Goal: Navigation & Orientation: Find specific page/section

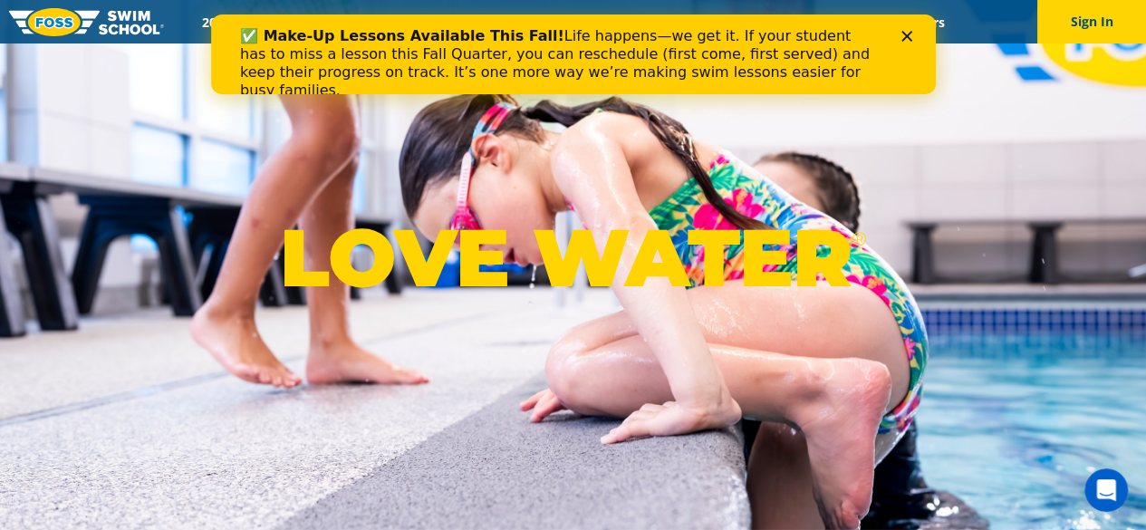
click at [908, 28] on div "✅ Make-Up Lessons Available This Fall! Life happens—we get it. If your student …" at bounding box center [572, 63] width 725 height 83
click at [903, 34] on polygon "Close" at bounding box center [905, 36] width 11 height 11
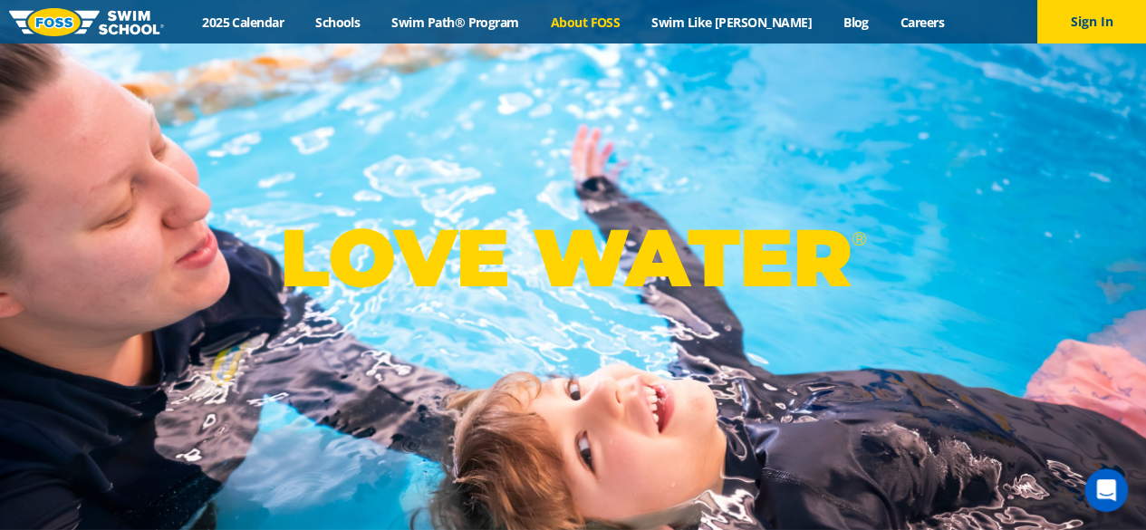
click at [600, 26] on link "About FOSS" at bounding box center [584, 22] width 101 height 17
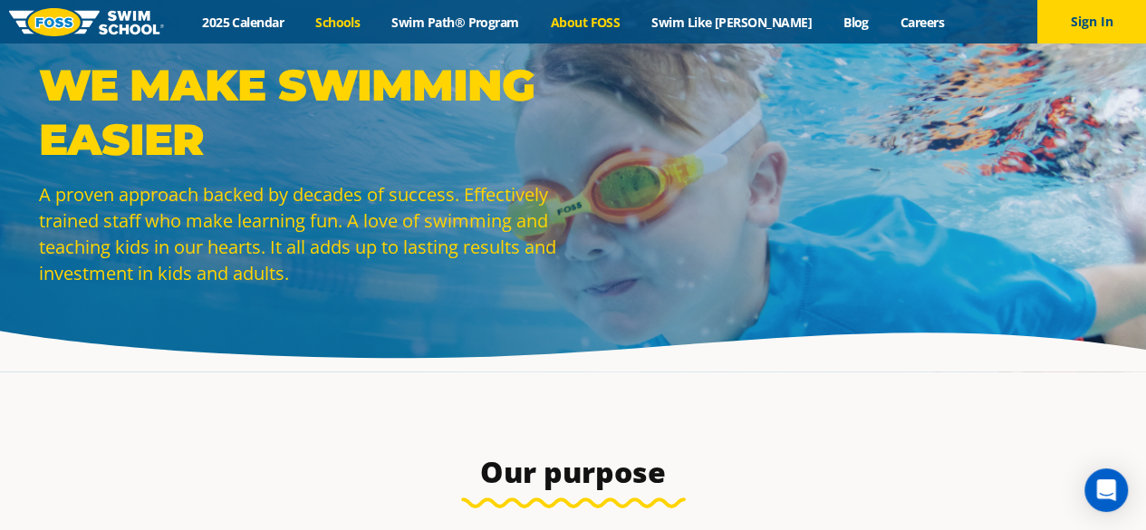
click at [362, 30] on link "Schools" at bounding box center [338, 22] width 76 height 17
